Goal: Navigation & Orientation: Find specific page/section

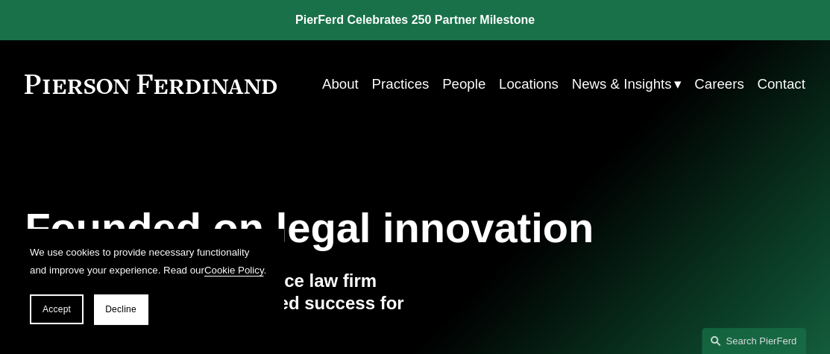
drag, startPoint x: 280, startPoint y: 84, endPoint x: 95, endPoint y: 91, distance: 184.3
click at [95, 91] on div "About Practices People Locations News & Insights News" at bounding box center [415, 84] width 780 height 28
drag, startPoint x: 281, startPoint y: 83, endPoint x: 267, endPoint y: 82, distance: 14.2
click at [264, 82] on div "About Practices People Locations News & Insights News" at bounding box center [415, 84] width 780 height 28
click at [348, 79] on link "About" at bounding box center [340, 84] width 37 height 28
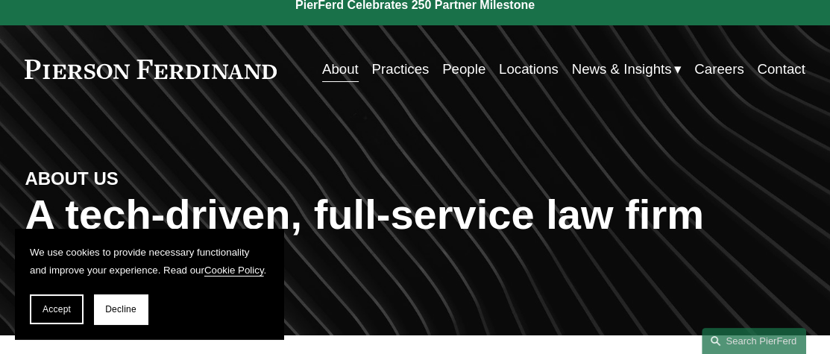
scroll to position [298, 0]
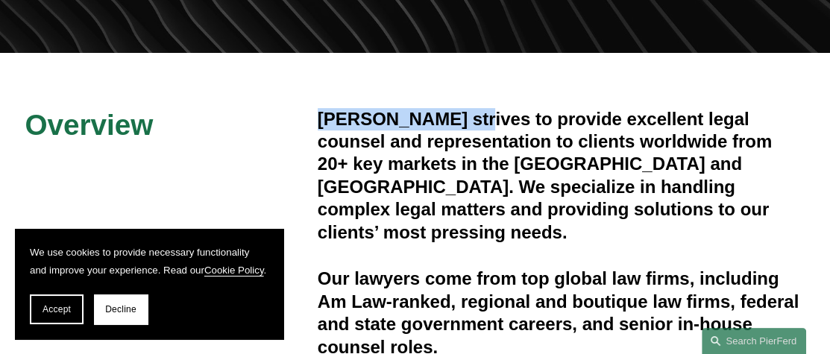
drag, startPoint x: 449, startPoint y: 119, endPoint x: 317, endPoint y: 119, distance: 132.0
